Goal: Obtain resource: Obtain resource

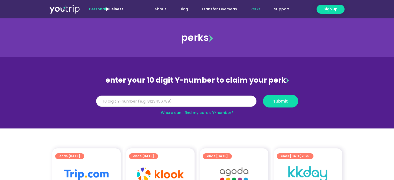
click at [200, 99] on input "Y Number" at bounding box center [176, 101] width 160 height 11
type input "8110777442"
click at [290, 100] on span "submit" at bounding box center [280, 101] width 26 height 4
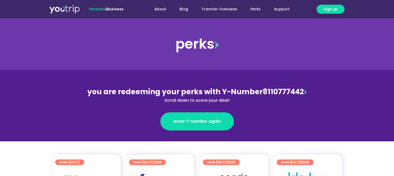
click at [304, 91] on img at bounding box center [305, 92] width 3 height 5
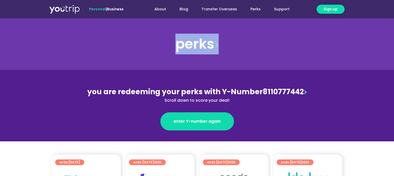
scroll to position [0, 24]
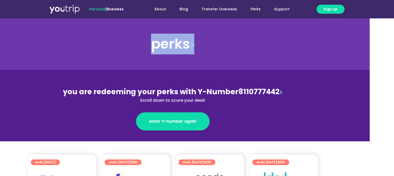
drag, startPoint x: 393, startPoint y: 21, endPoint x: 396, endPoint y: 36, distance: 15.2
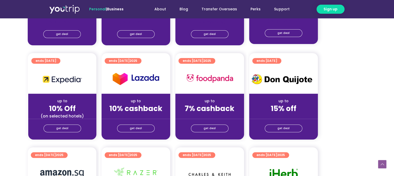
scroll to position [203, 24]
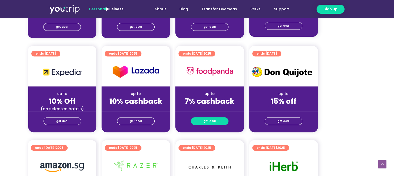
click at [216, 121] on link "get deal" at bounding box center [210, 121] width 38 height 8
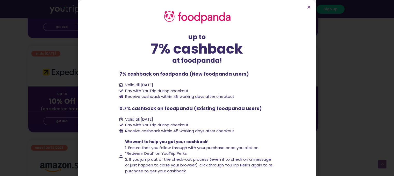
scroll to position [33, 0]
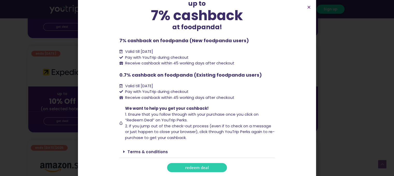
click at [213, 168] on link "redeem deal" at bounding box center [197, 167] width 60 height 9
